Goal: Entertainment & Leisure: Consume media (video, audio)

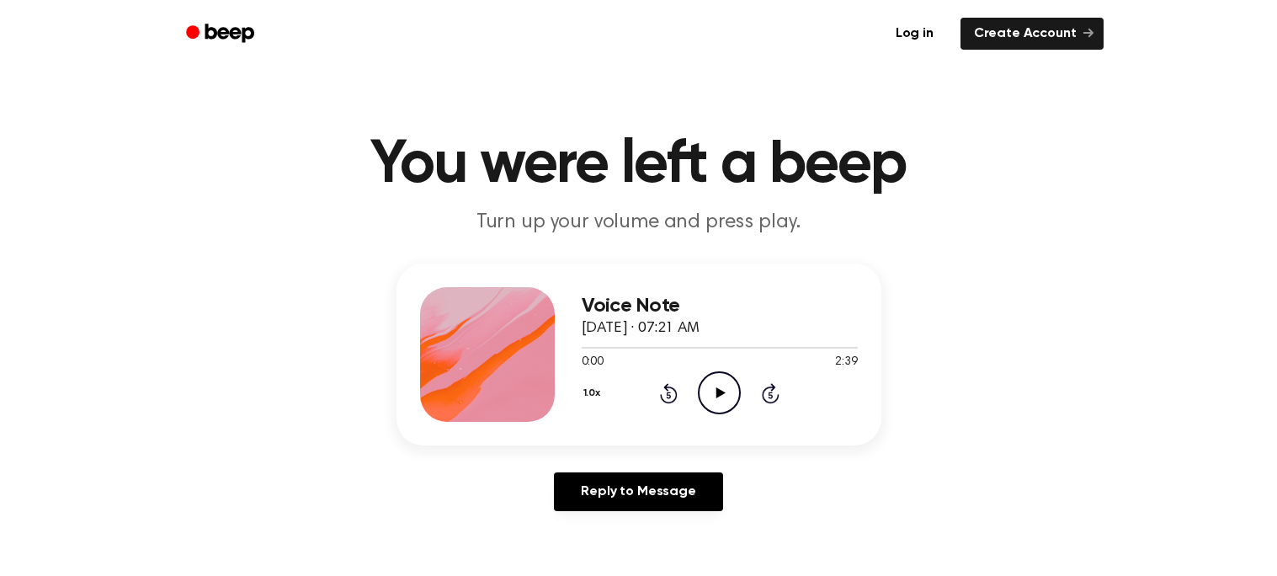
click at [711, 402] on icon "Play Audio" at bounding box center [719, 392] width 43 height 43
click at [593, 388] on button "1.0x" at bounding box center [594, 393] width 25 height 29
click at [720, 401] on div "1.0x Playback Speed 0.8x 1.0x 1.2x 1.5x 2.0x Rewind 5 seconds Pause Audio Skip …" at bounding box center [720, 392] width 276 height 43
click at [593, 397] on button "1.0x" at bounding box center [594, 393] width 25 height 29
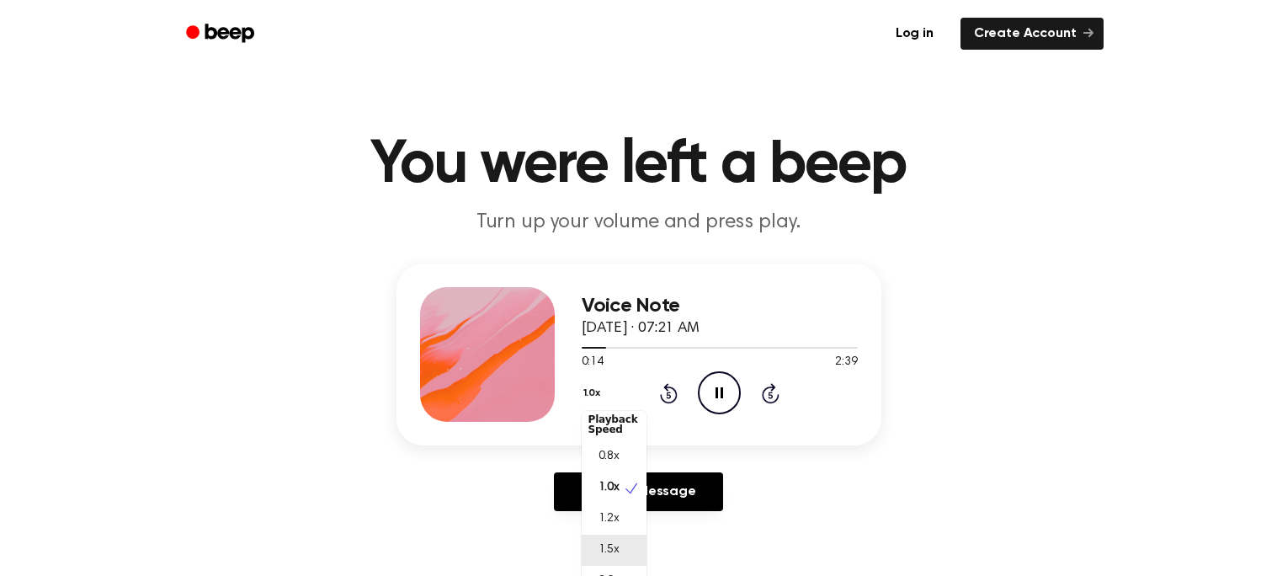
click at [631, 555] on div "1.5x" at bounding box center [614, 550] width 65 height 31
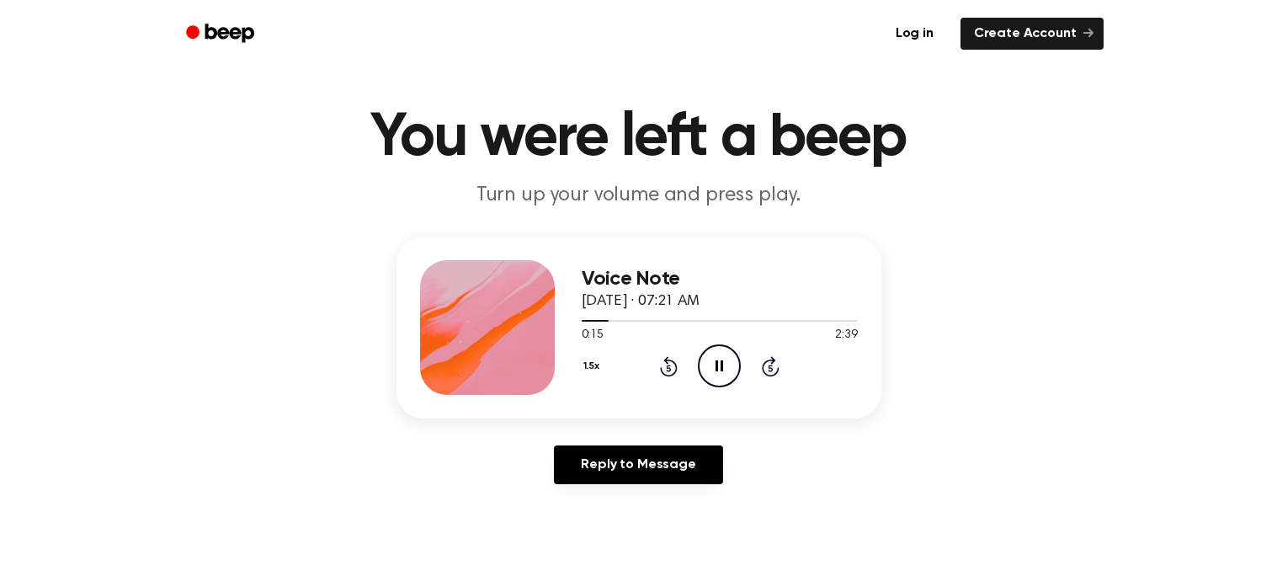
scroll to position [108, 0]
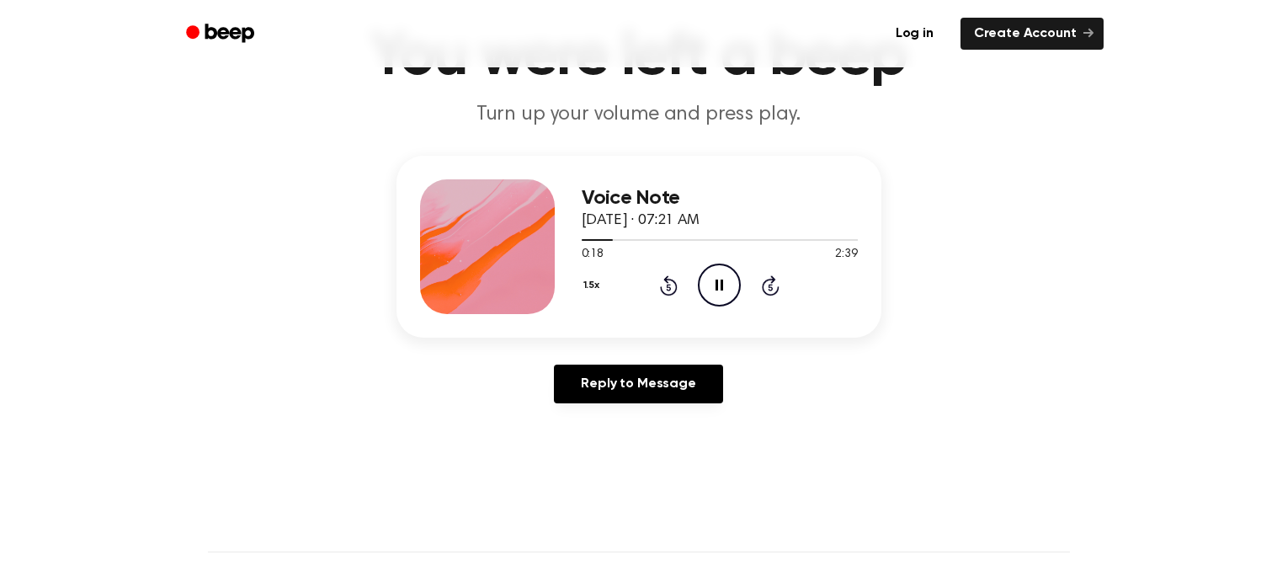
click at [597, 292] on button "1.5x" at bounding box center [594, 285] width 24 height 29
click at [617, 469] on span "2.0x" at bounding box center [609, 477] width 21 height 18
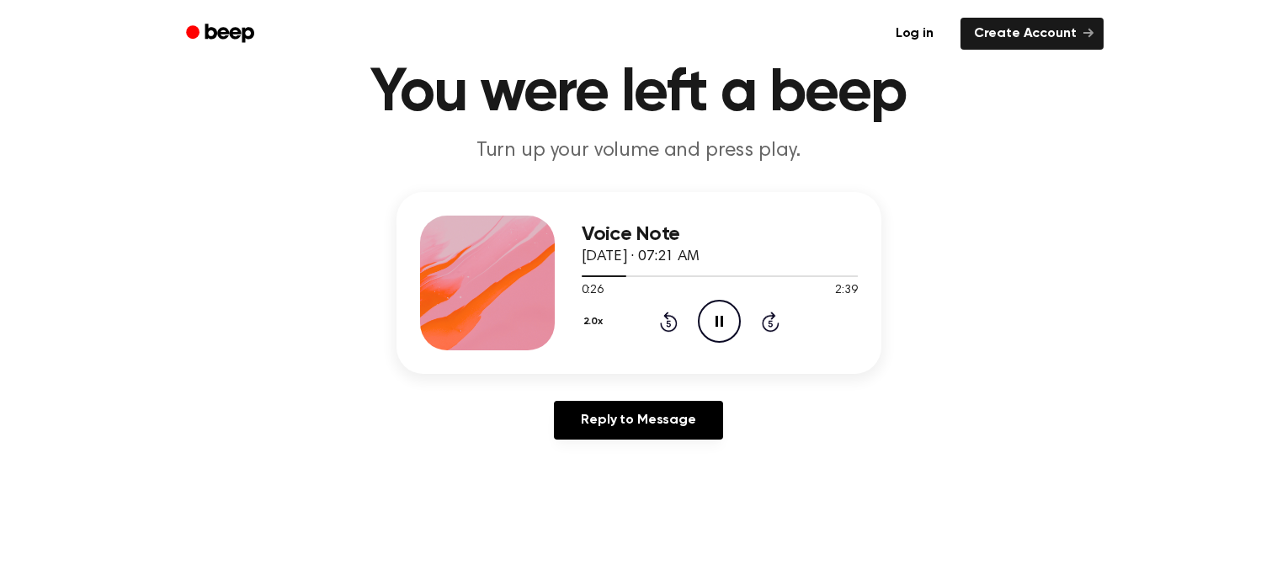
scroll to position [71, 0]
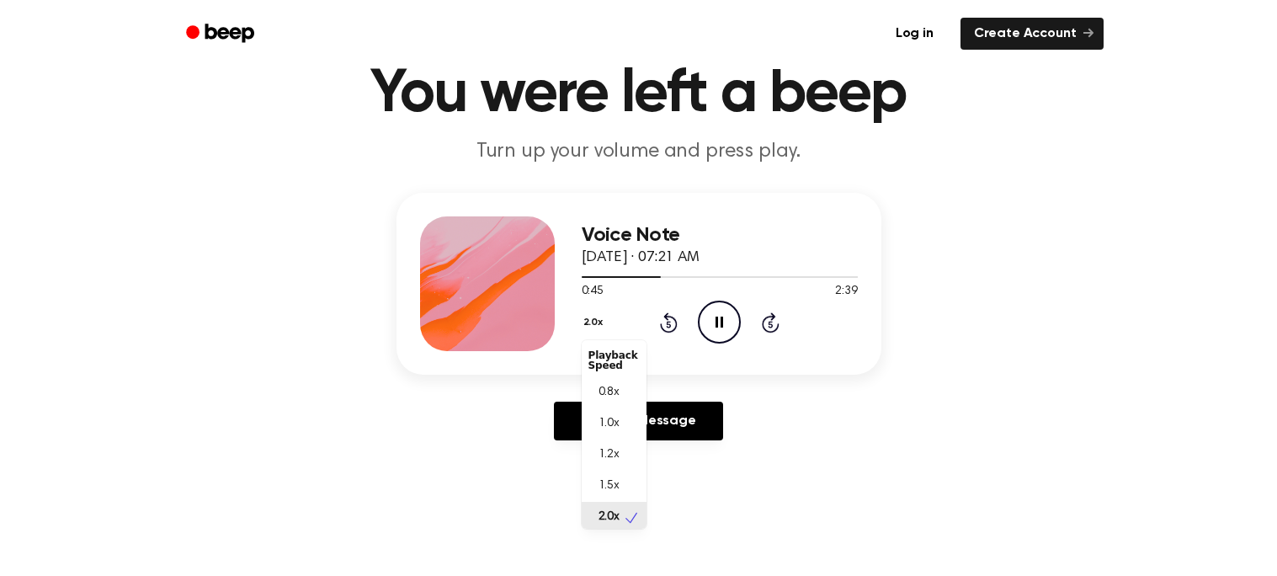
click at [591, 321] on button "2.0x" at bounding box center [596, 322] width 28 height 29
click at [622, 386] on div "0.8x" at bounding box center [614, 389] width 65 height 31
click at [663, 316] on icon "Rewind 5 seconds" at bounding box center [668, 323] width 19 height 22
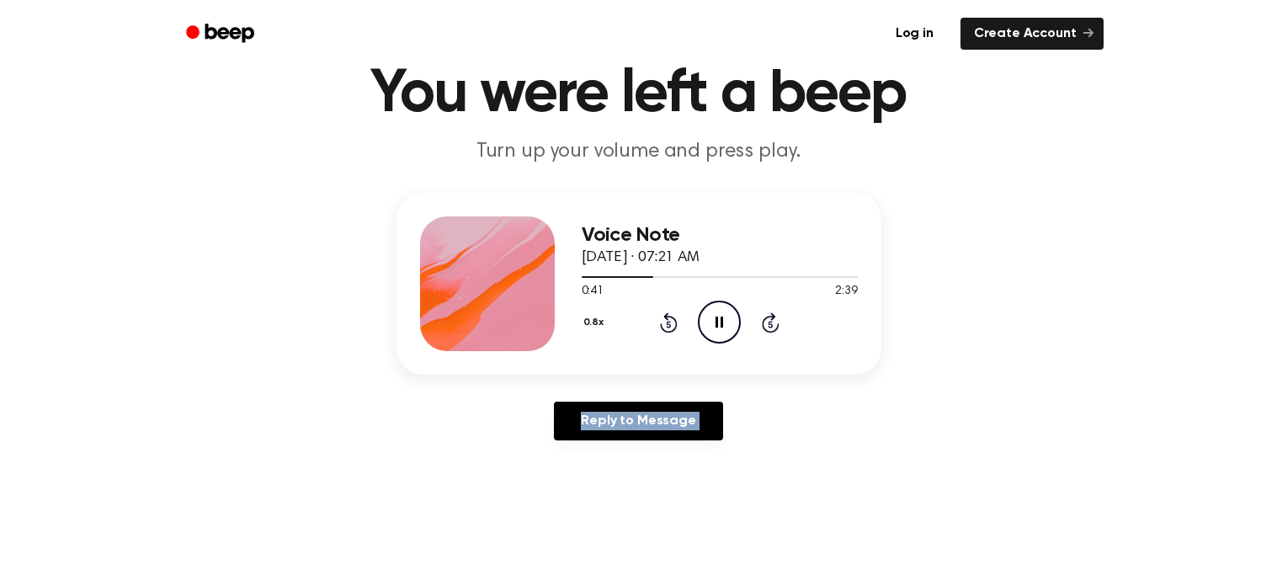
click at [663, 316] on icon "Rewind 5 seconds" at bounding box center [668, 323] width 19 height 22
click at [663, 317] on icon "Rewind 5 seconds" at bounding box center [668, 323] width 19 height 22
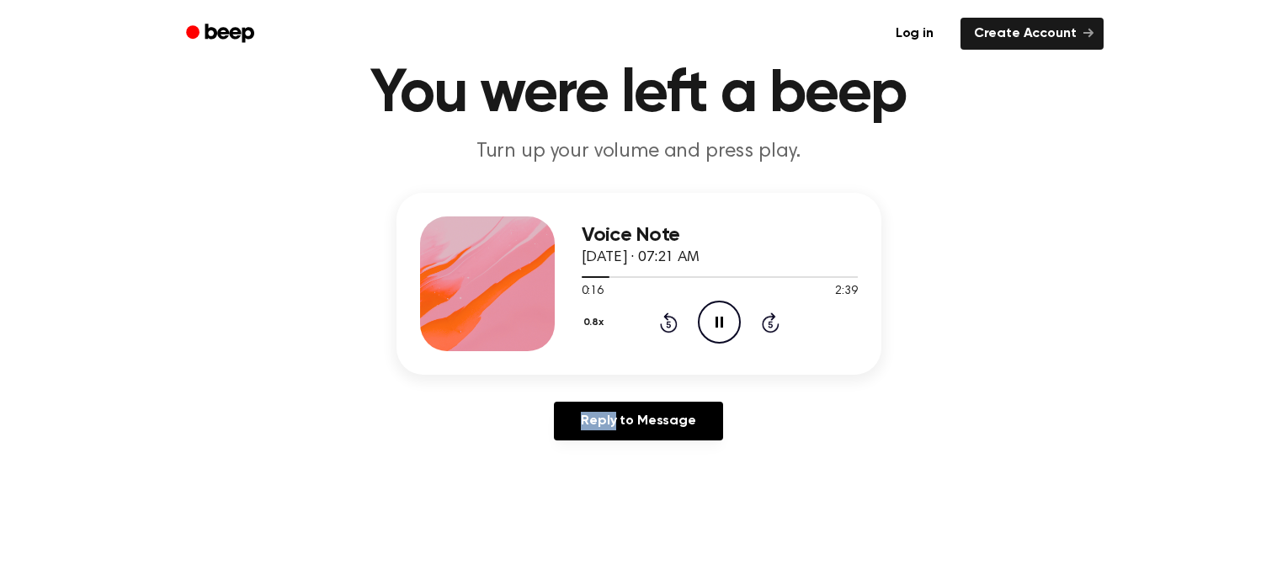
click at [663, 317] on icon "Rewind 5 seconds" at bounding box center [668, 323] width 19 height 22
click at [597, 318] on button "0.8x" at bounding box center [596, 322] width 29 height 29
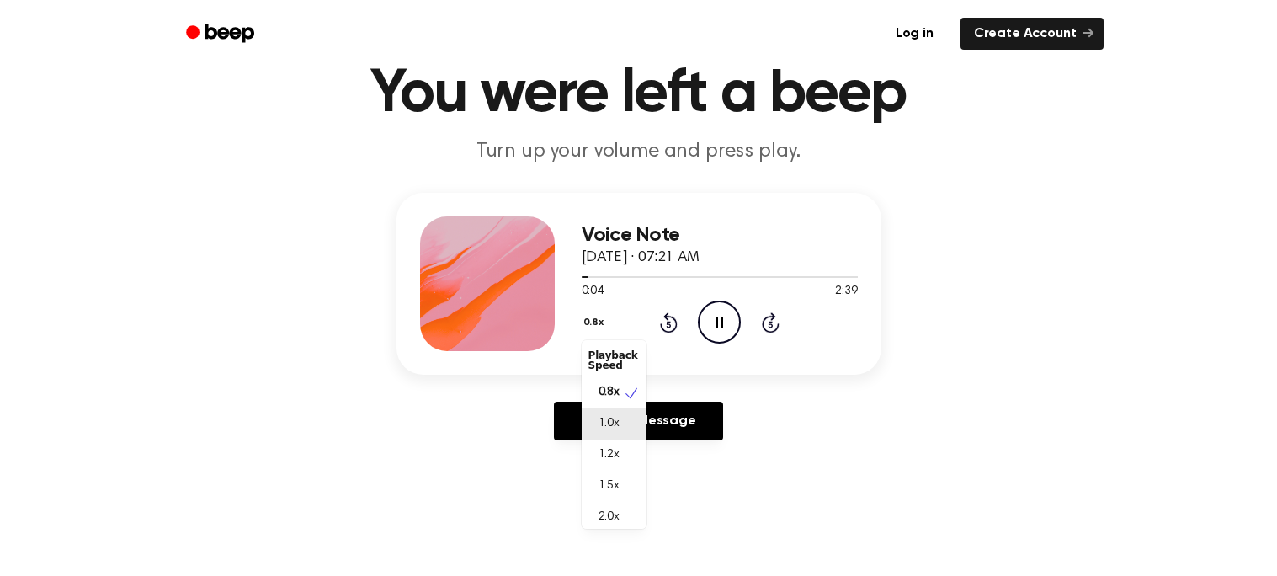
click at [620, 416] on div "1.0x" at bounding box center [614, 423] width 65 height 31
click at [740, 312] on icon "Pause Audio" at bounding box center [719, 322] width 43 height 43
click at [670, 324] on icon at bounding box center [669, 324] width 4 height 7
click at [674, 325] on icon "Rewind 5 seconds" at bounding box center [668, 323] width 19 height 22
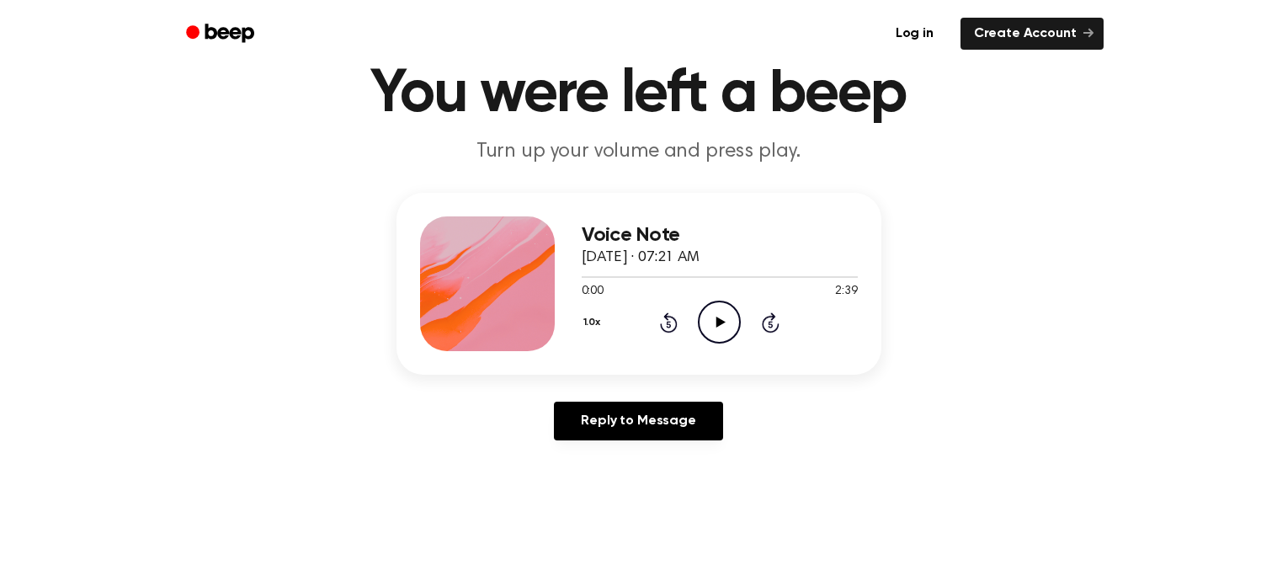
click at [776, 318] on icon "Skip 5 seconds" at bounding box center [770, 323] width 19 height 22
click at [777, 318] on icon "Skip 5 seconds" at bounding box center [770, 323] width 19 height 22
click at [777, 317] on icon "Skip 5 seconds" at bounding box center [770, 323] width 19 height 22
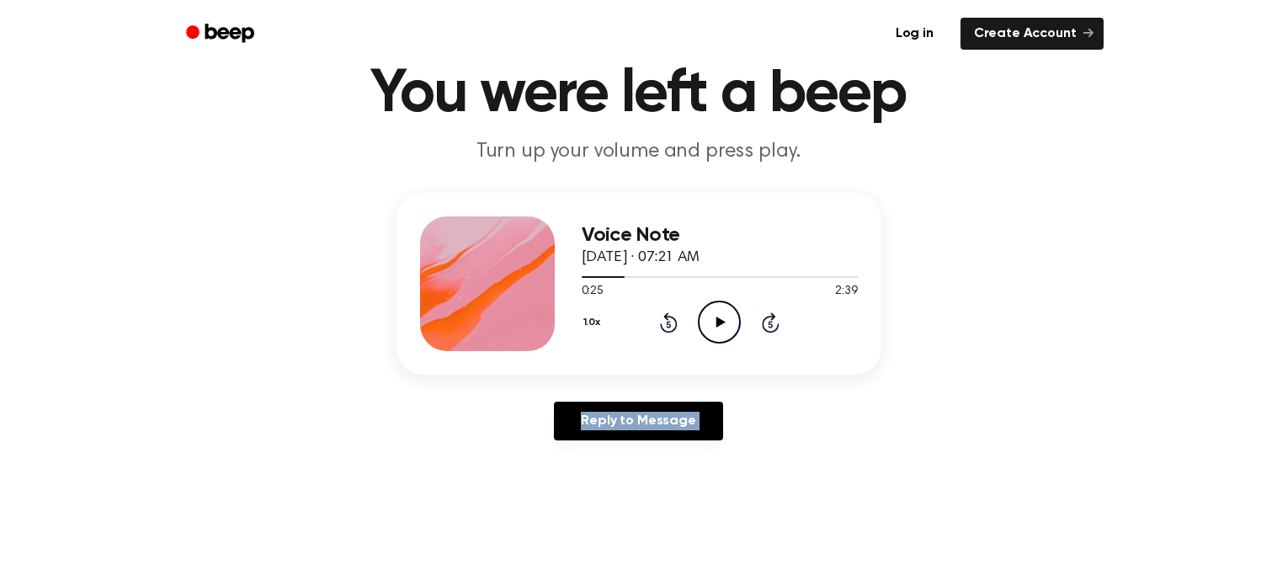
click at [777, 317] on icon "Skip 5 seconds" at bounding box center [770, 323] width 19 height 22
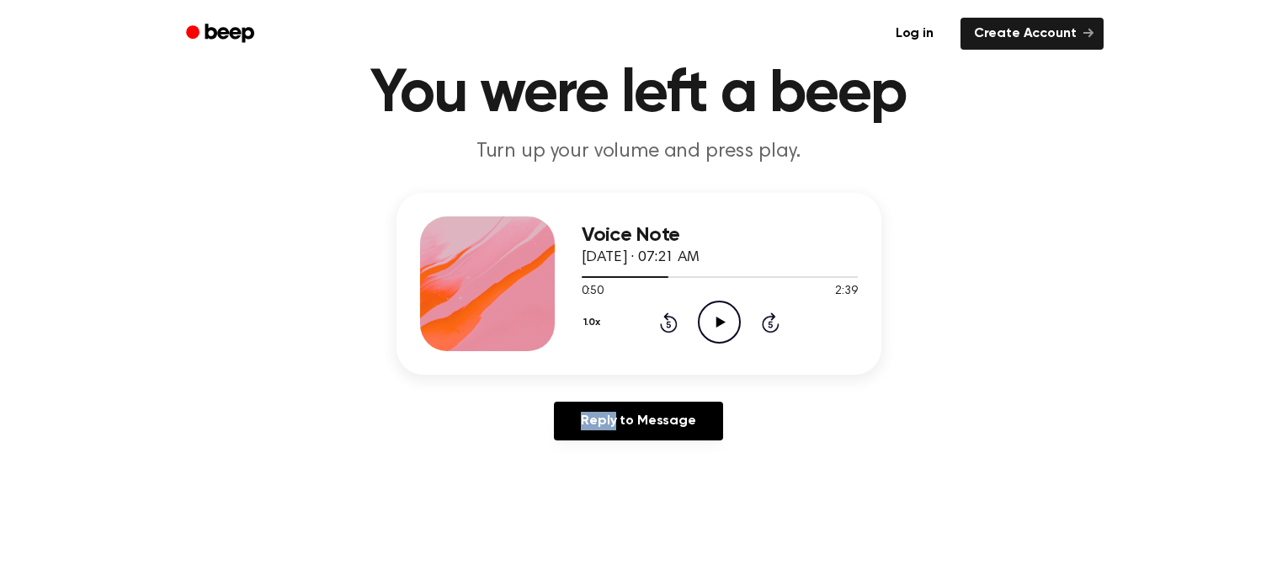
click at [777, 317] on icon "Skip 5 seconds" at bounding box center [770, 323] width 19 height 22
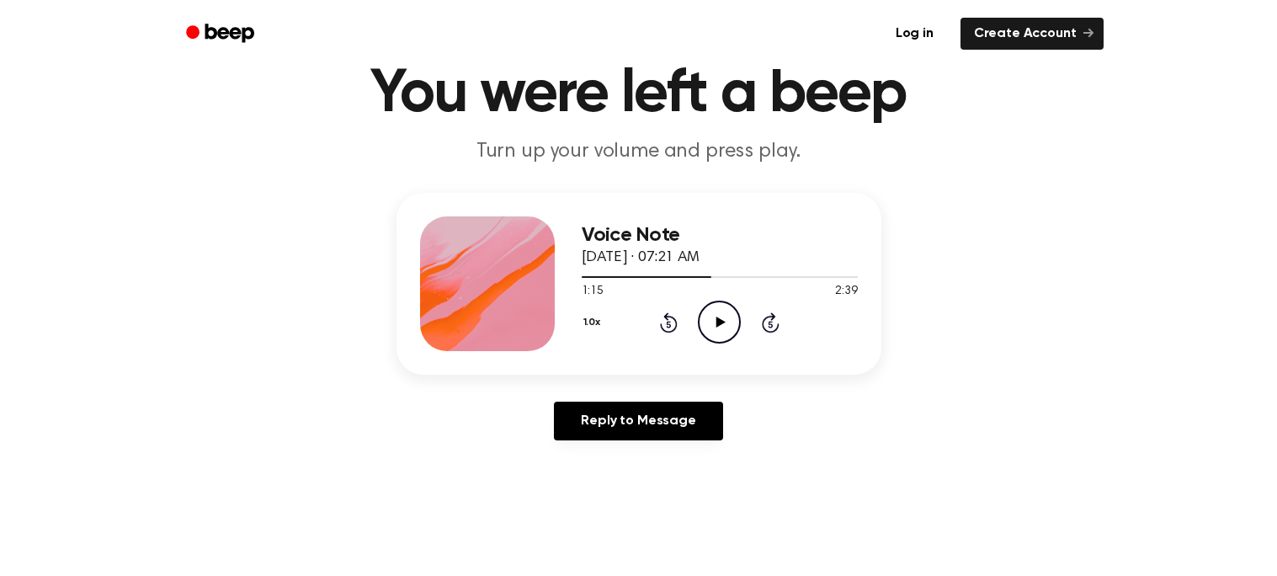
click at [777, 317] on icon "Skip 5 seconds" at bounding box center [770, 323] width 19 height 22
click at [764, 318] on icon at bounding box center [771, 322] width 18 height 20
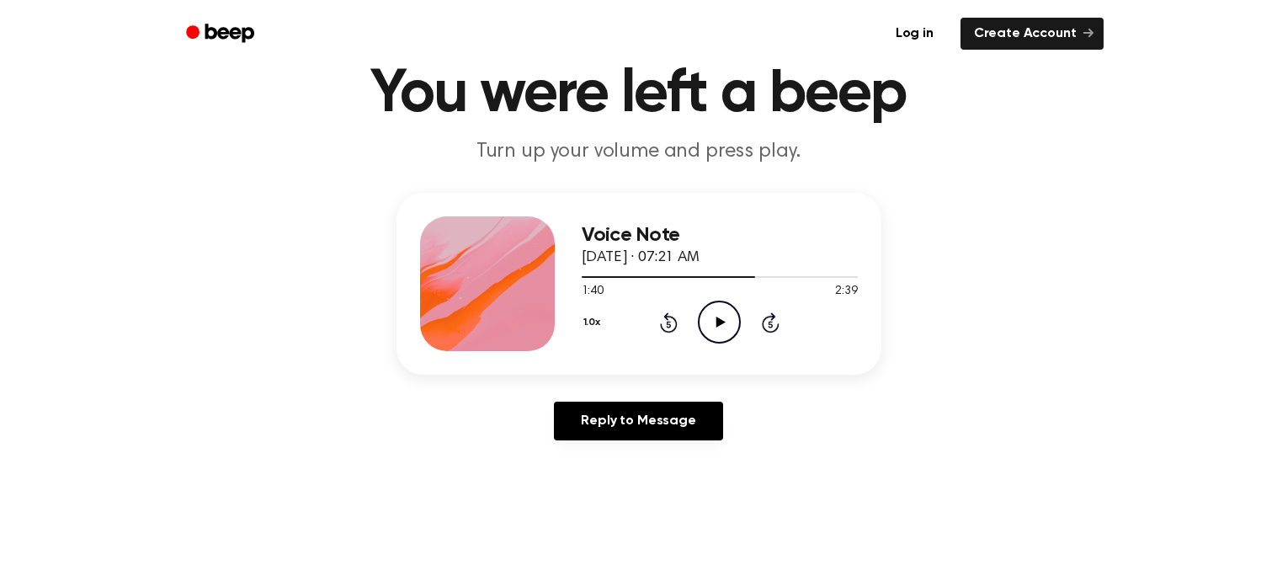
click at [764, 318] on icon at bounding box center [771, 322] width 18 height 20
click at [766, 318] on icon at bounding box center [771, 322] width 18 height 20
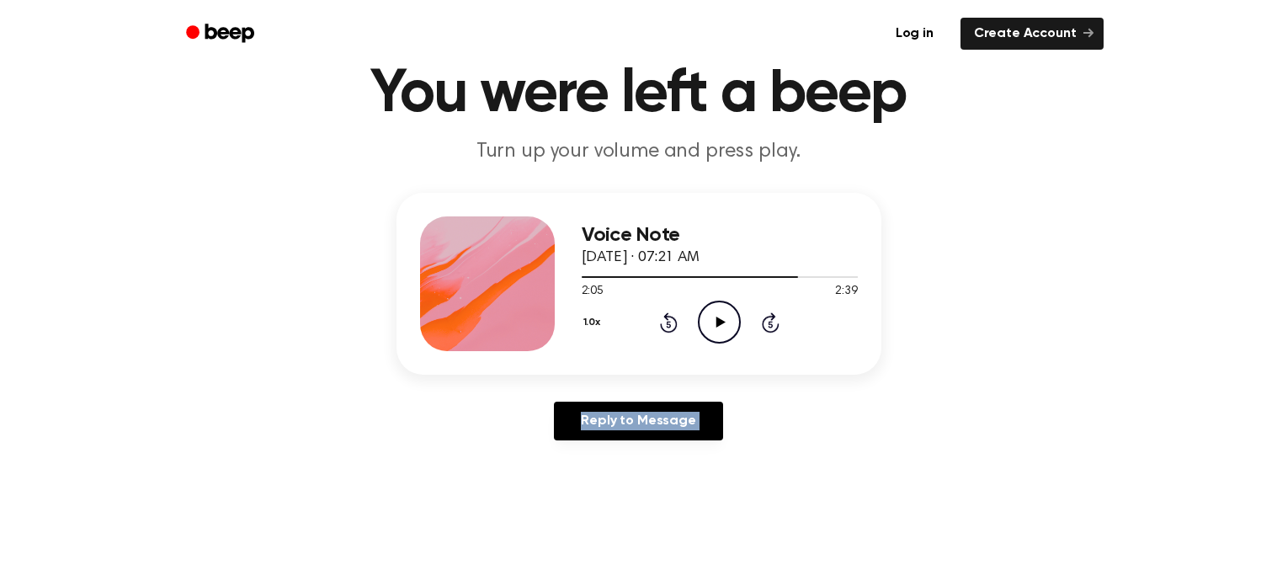
click at [766, 318] on icon at bounding box center [771, 322] width 18 height 20
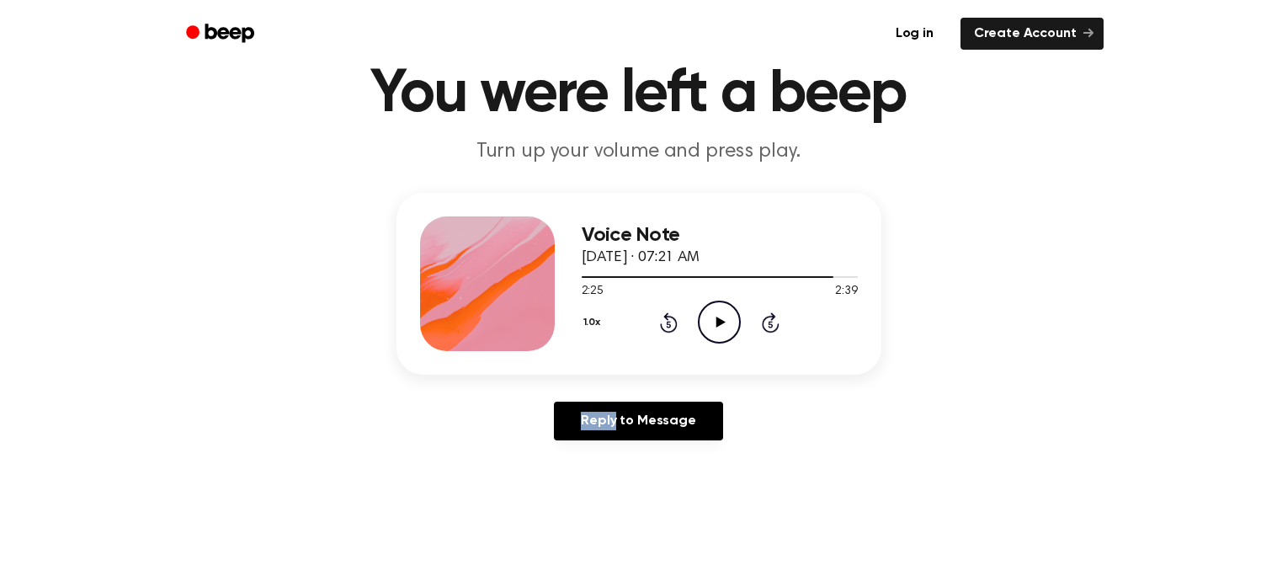
click at [766, 318] on icon at bounding box center [771, 322] width 18 height 20
drag, startPoint x: 642, startPoint y: 269, endPoint x: 645, endPoint y: 298, distance: 29.7
click at [643, 285] on div "2:39 2:39 Your browser does not support the [object Object] element." at bounding box center [720, 284] width 276 height 31
click at [664, 321] on icon "Rewind 5 seconds" at bounding box center [668, 323] width 19 height 22
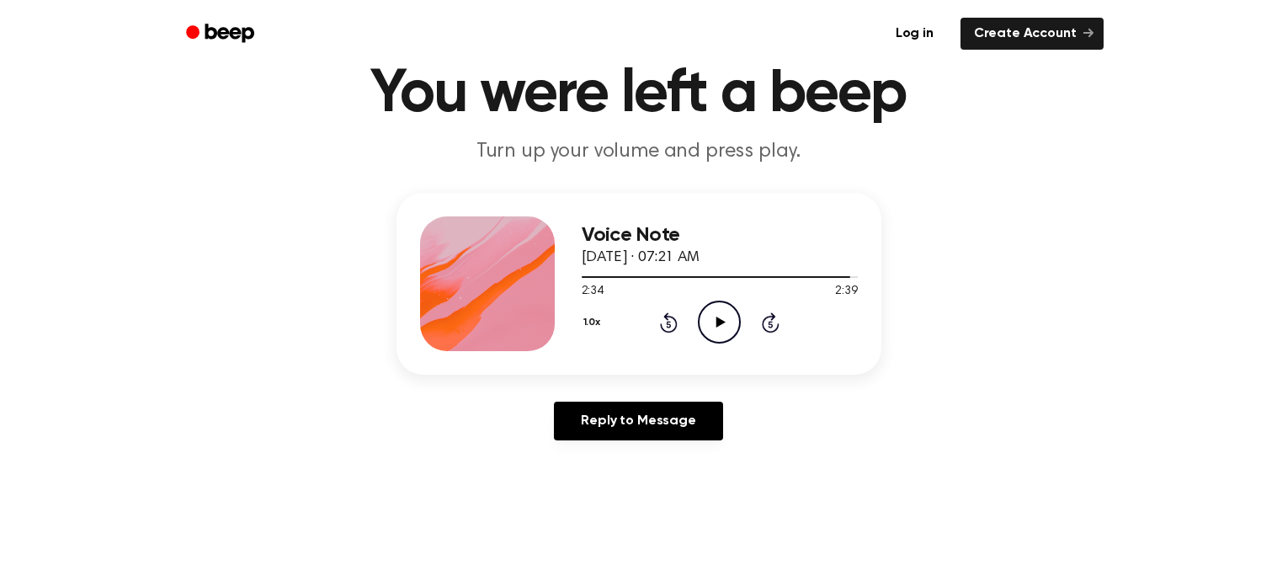
click at [664, 321] on icon "Rewind 5 seconds" at bounding box center [668, 323] width 19 height 22
click at [667, 321] on icon at bounding box center [669, 324] width 4 height 7
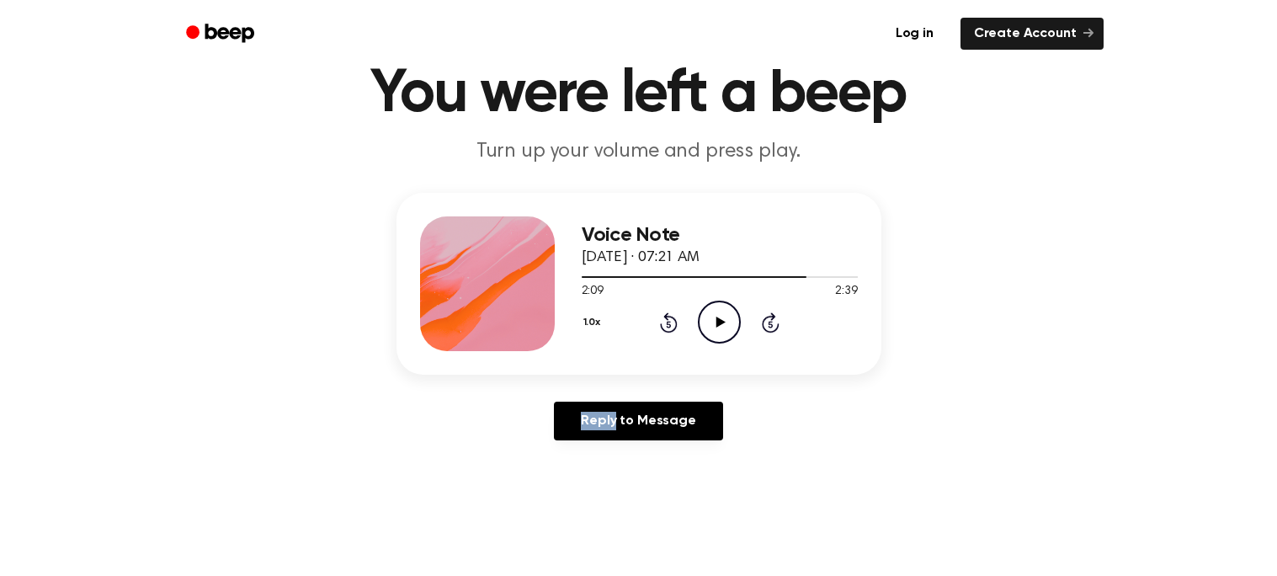
click at [667, 321] on icon at bounding box center [669, 324] width 4 height 7
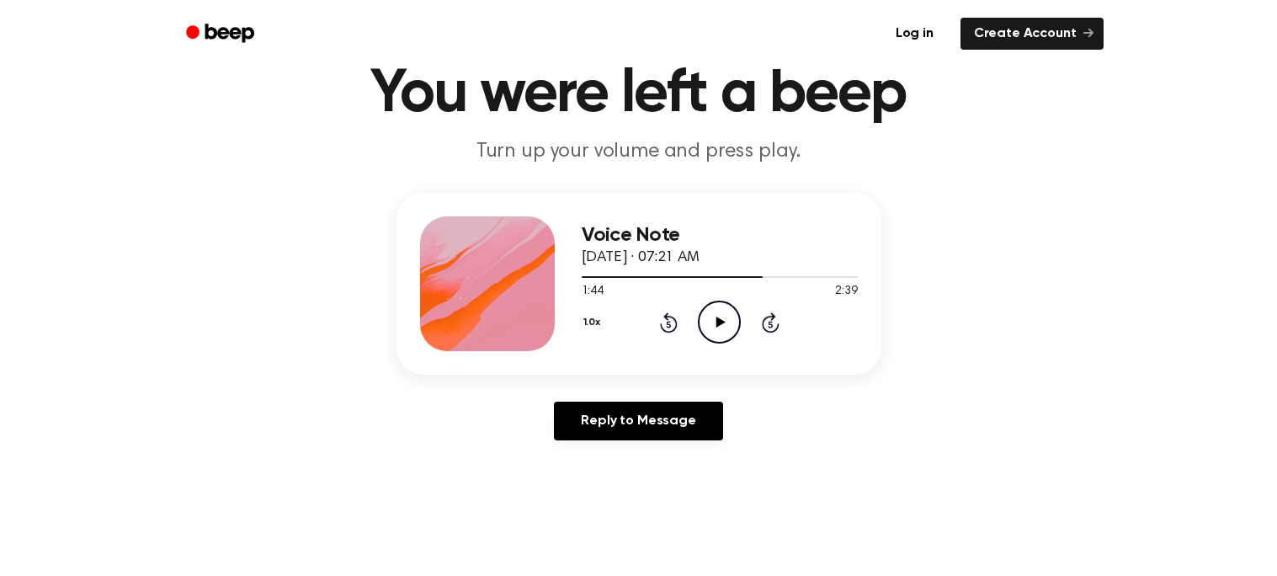
click at [667, 321] on icon at bounding box center [669, 324] width 4 height 7
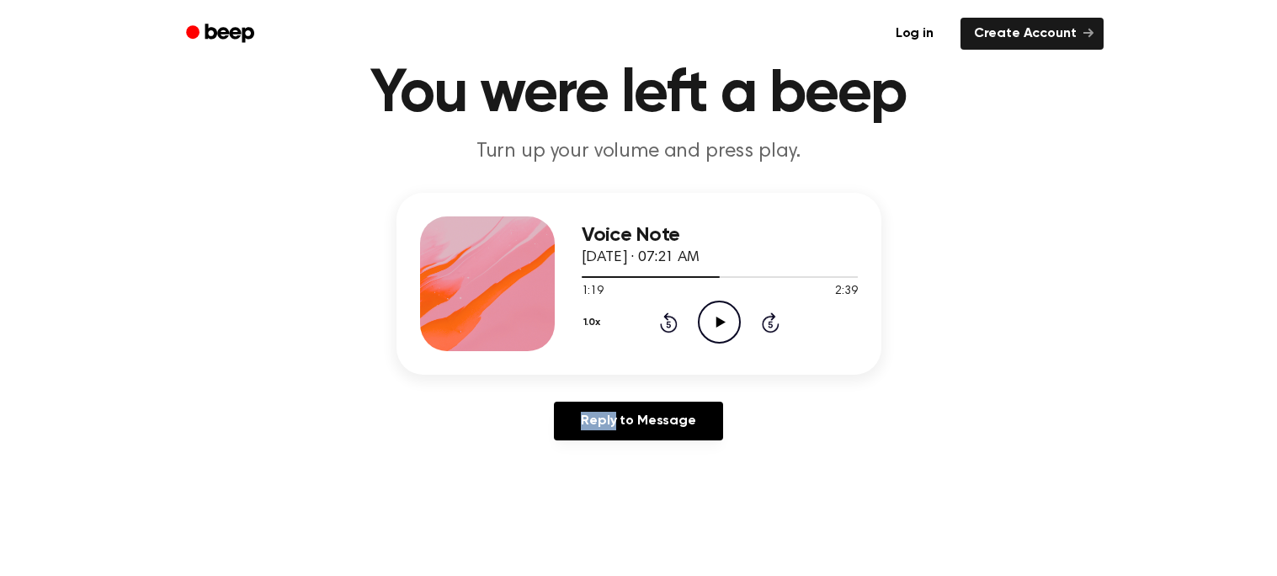
click at [667, 321] on icon at bounding box center [669, 324] width 4 height 7
click at [668, 321] on icon at bounding box center [669, 324] width 4 height 7
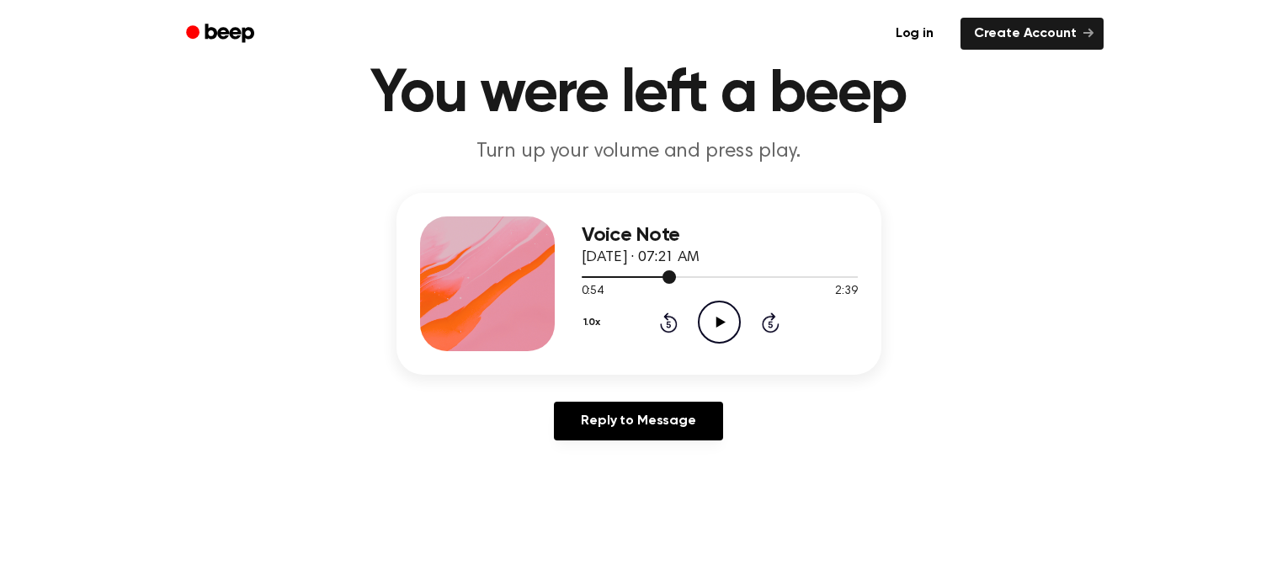
drag, startPoint x: 588, startPoint y: 277, endPoint x: 578, endPoint y: 279, distance: 11.1
click at [578, 279] on div "Voice Note [DATE] · 07:21 AM 0:54 2:39 Your browser does not support the [objec…" at bounding box center [639, 284] width 485 height 182
click at [583, 273] on div at bounding box center [720, 275] width 276 height 13
click at [676, 322] on icon at bounding box center [669, 322] width 18 height 20
click at [708, 339] on circle at bounding box center [719, 321] width 41 height 41
